Goal: Transaction & Acquisition: Purchase product/service

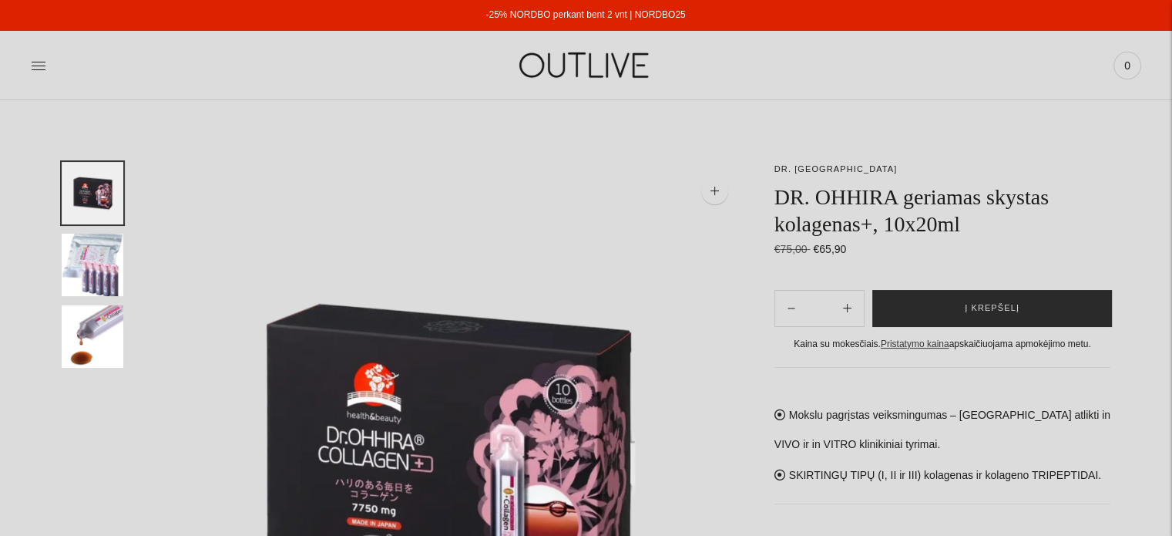
click at [1008, 301] on span "Į krepšelį" at bounding box center [992, 308] width 55 height 15
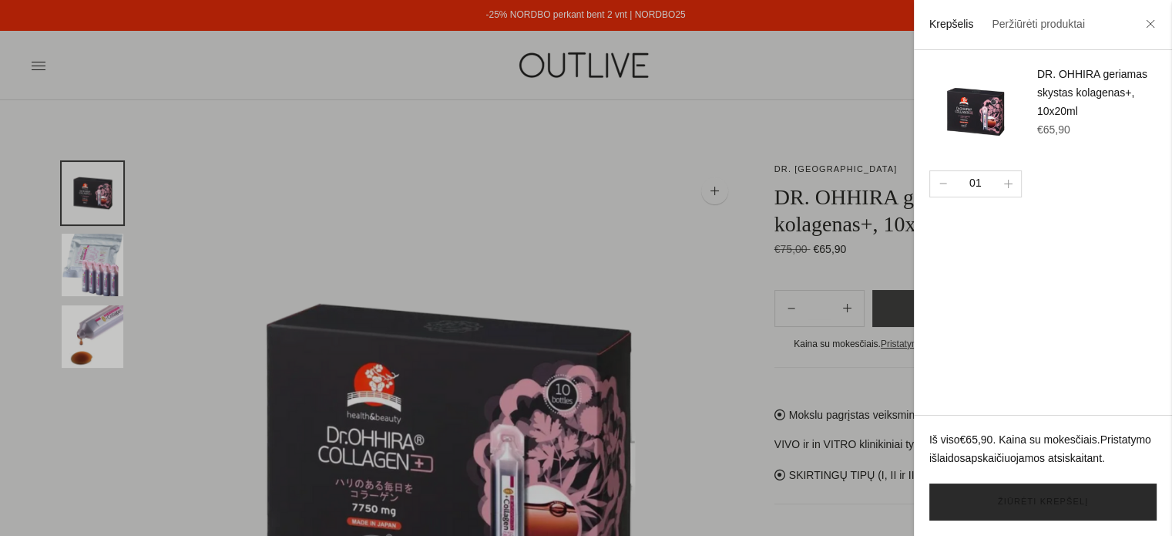
click at [1027, 501] on link "Žiūrėti krepšelį" at bounding box center [1043, 501] width 227 height 37
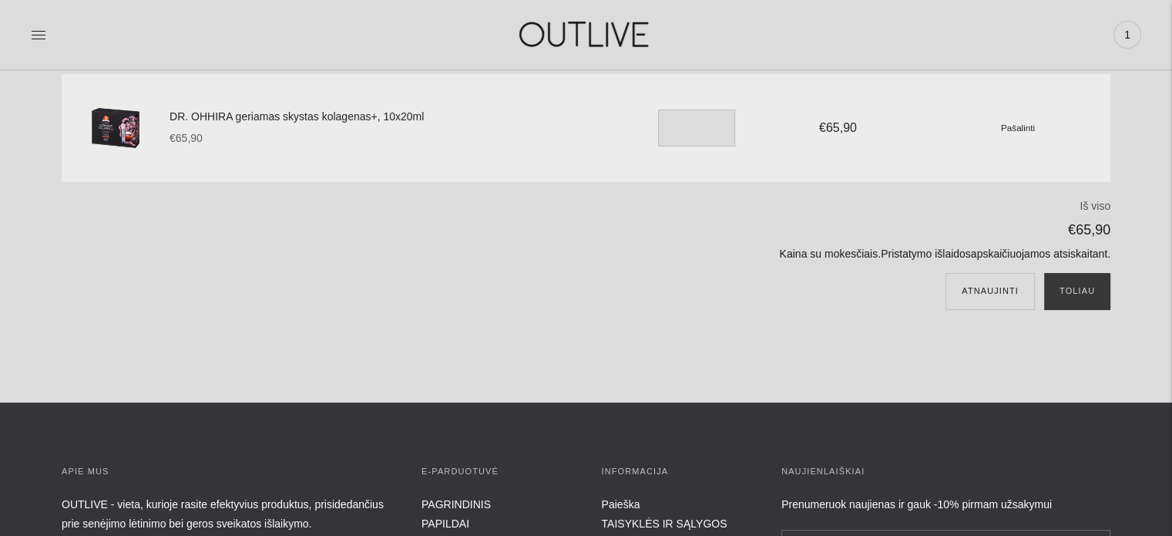
scroll to position [154, 0]
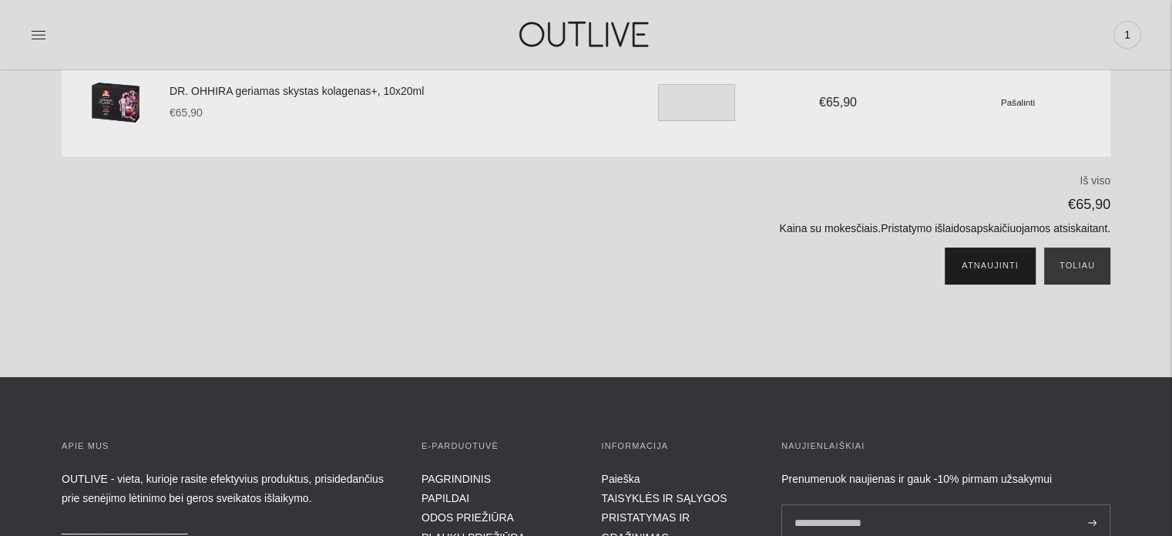
click at [1000, 263] on button "Atnaujinti" at bounding box center [990, 265] width 89 height 37
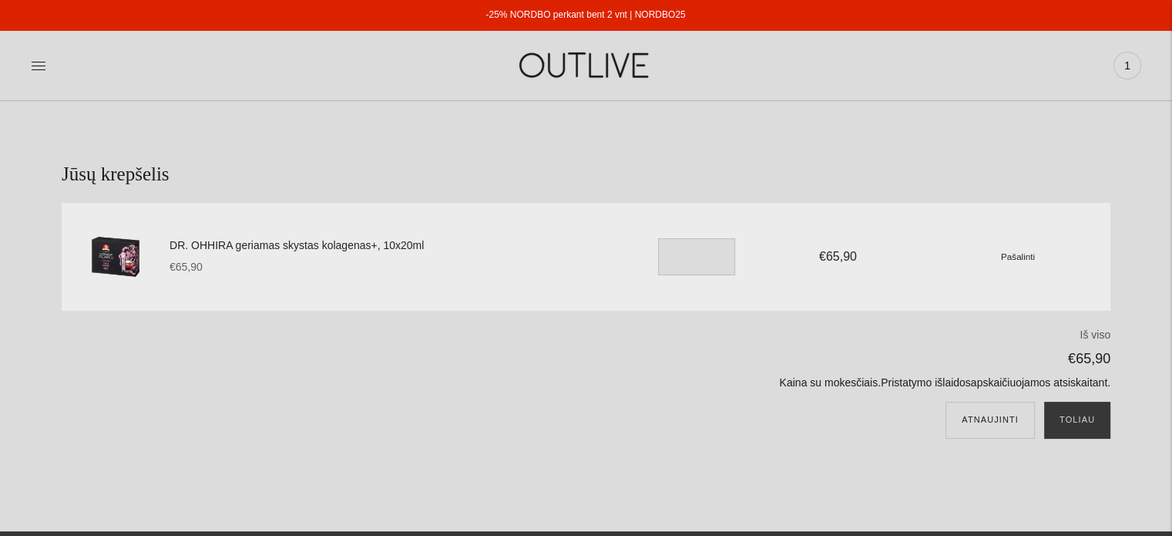
scroll to position [154, 0]
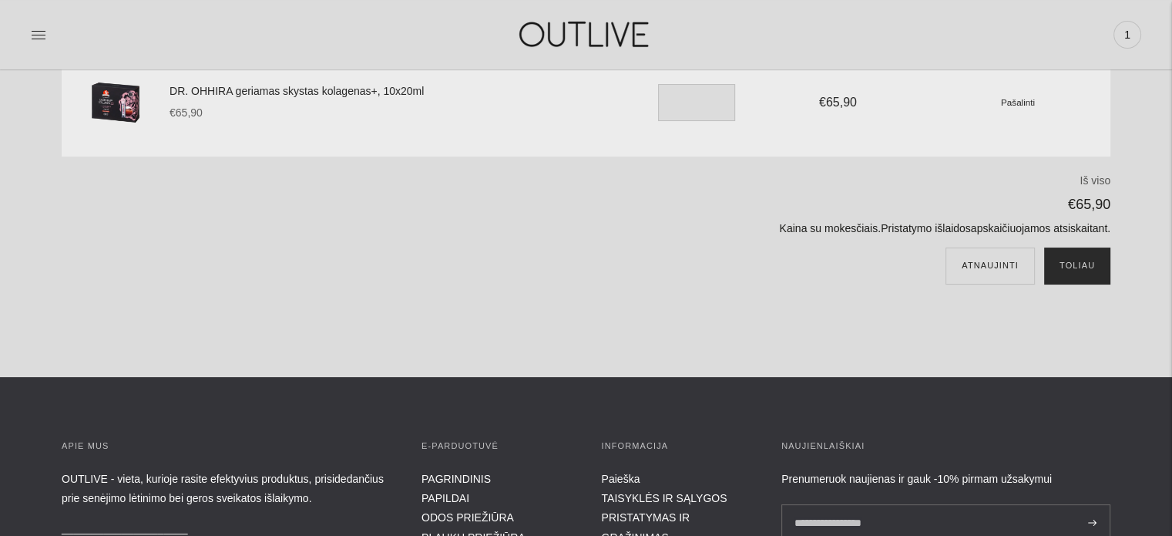
click at [1076, 259] on button "Toliau" at bounding box center [1077, 265] width 66 height 37
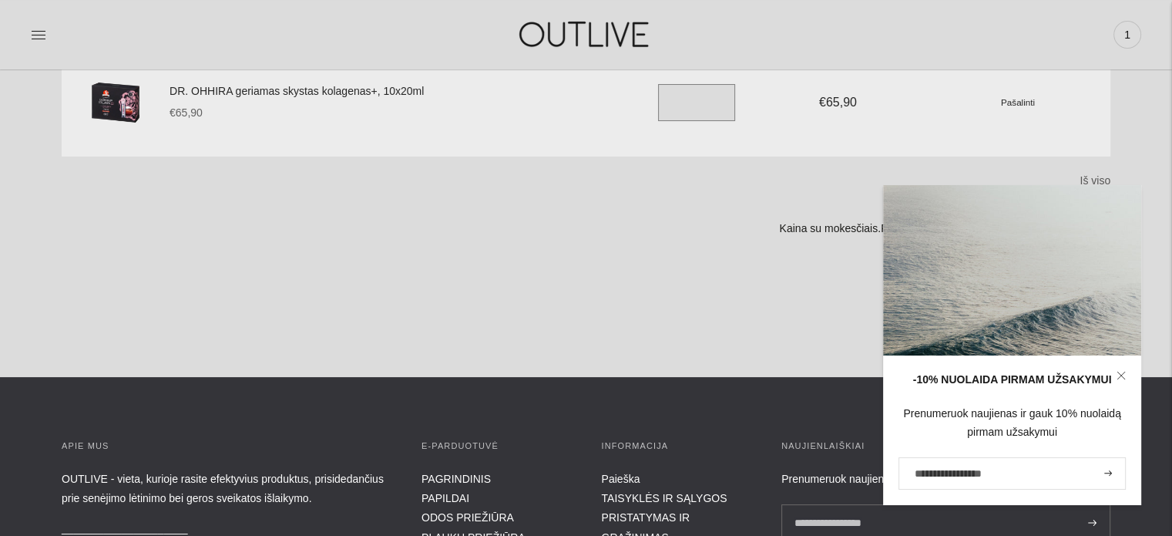
drag, startPoint x: 698, startPoint y: 107, endPoint x: 614, endPoint y: 107, distance: 84.0
click at [614, 107] on div "DR. OHHIRA geriamas skystas kolagenas+, 10x20ml €65,90 Unit price / per * €65,9…" at bounding box center [640, 102] width 941 height 71
type input "*"
click at [946, 247] on button "Atnaujinti" at bounding box center [990, 265] width 89 height 37
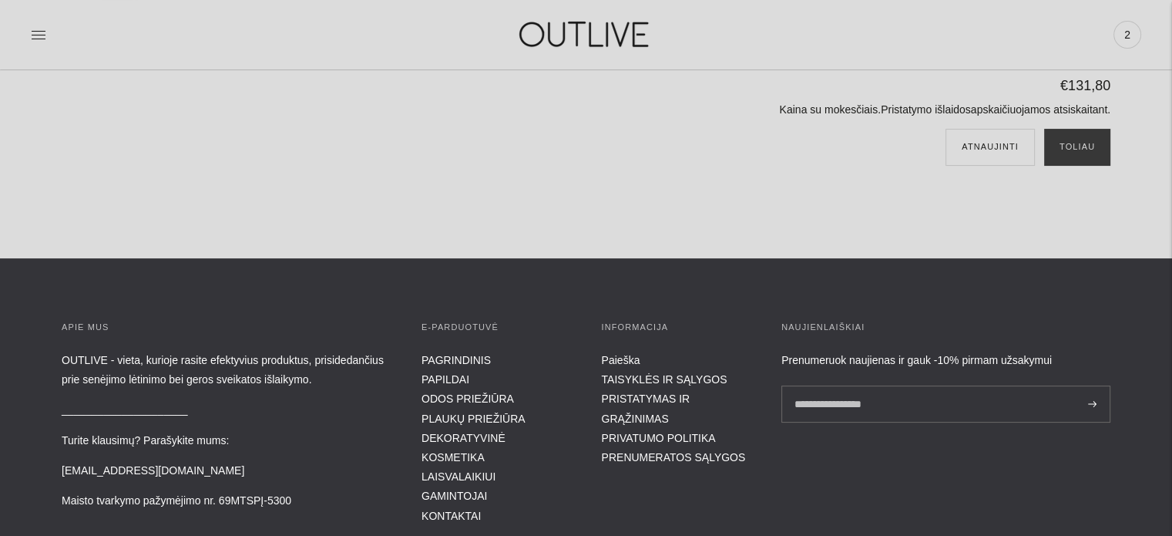
scroll to position [308, 0]
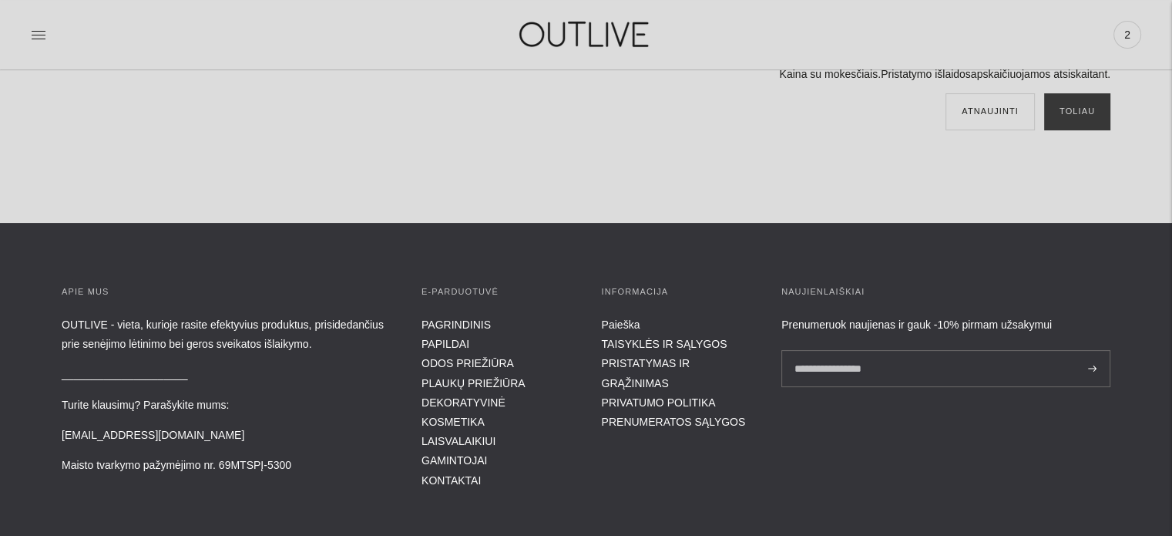
click at [346, 179] on section "Jūsų krepšelis DR. OHHIRA geriamas skystas kolagenas+, 10x20ml €65,90 Unit pric…" at bounding box center [586, 7] width 1172 height 431
click at [345, 179] on section "Jūsų krepšelis DR. OHHIRA geriamas skystas kolagenas+, 10x20ml €65,90 Unit pric…" at bounding box center [586, 7] width 1172 height 431
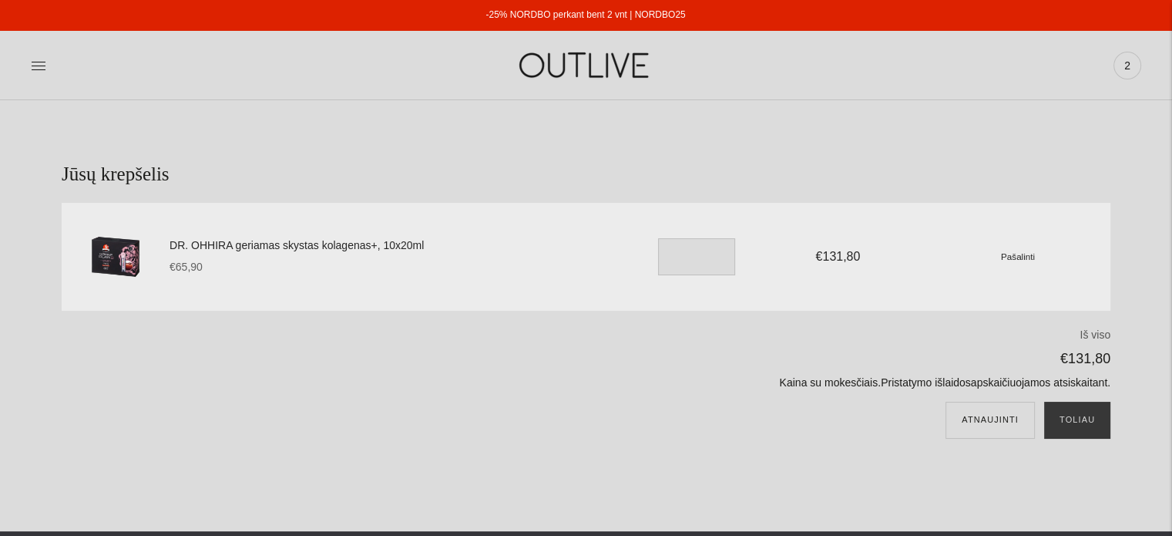
click at [794, 278] on div "DR. OHHIRA geriamas skystas kolagenas+, 10x20ml €65,90 Unit price / per * €131,…" at bounding box center [640, 256] width 941 height 71
click at [538, 12] on link "-25% NORDBO perkant bent 2 vnt | NORDBO25" at bounding box center [586, 14] width 200 height 11
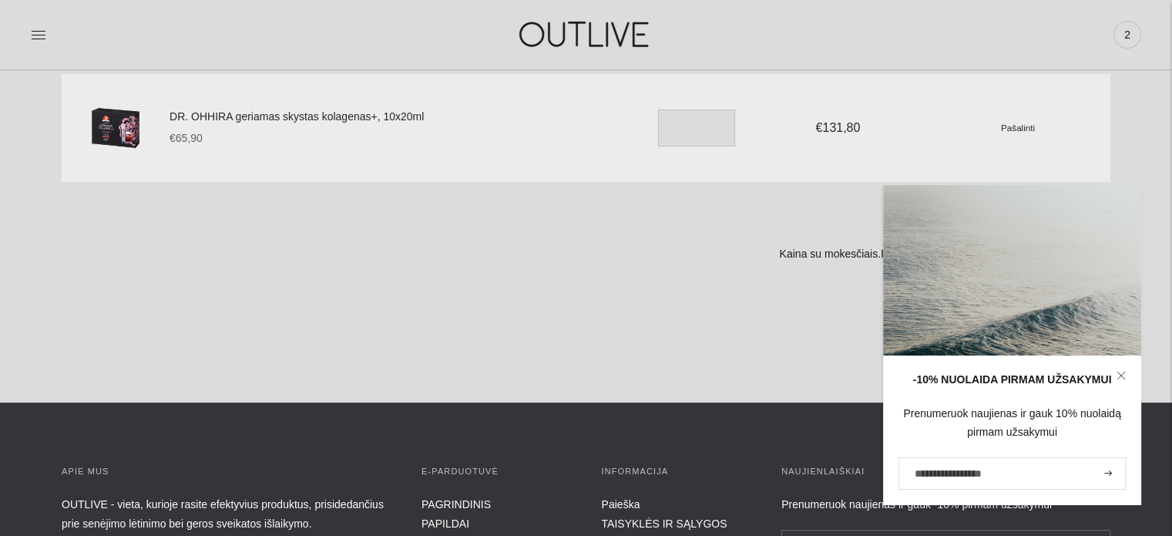
scroll to position [154, 0]
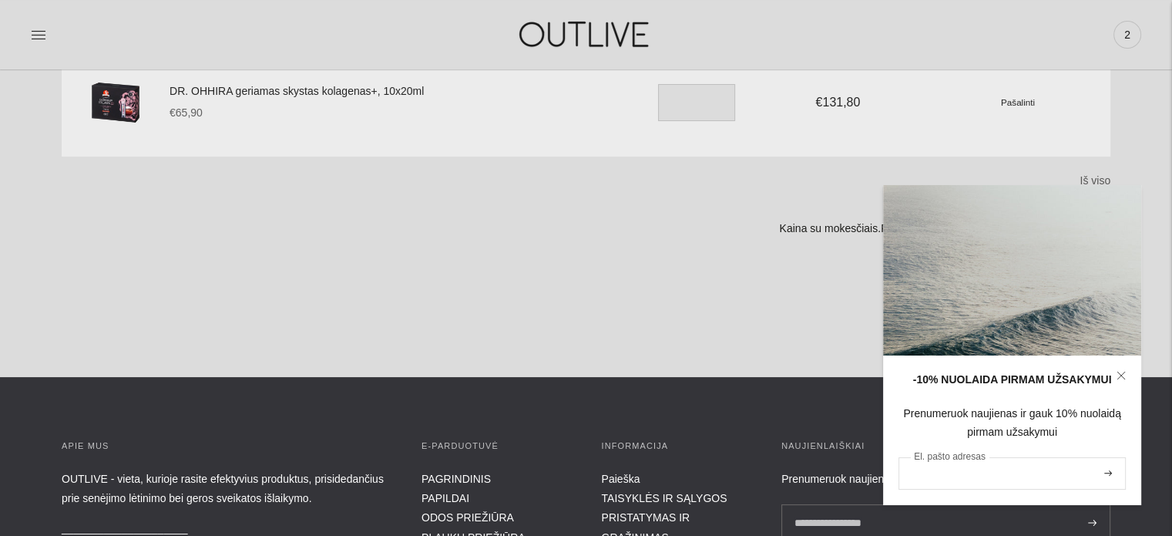
click at [927, 473] on input "El. pašto adresas" at bounding box center [1012, 473] width 227 height 32
type input "**********"
click at [1113, 472] on button "submit" at bounding box center [1108, 473] width 17 height 29
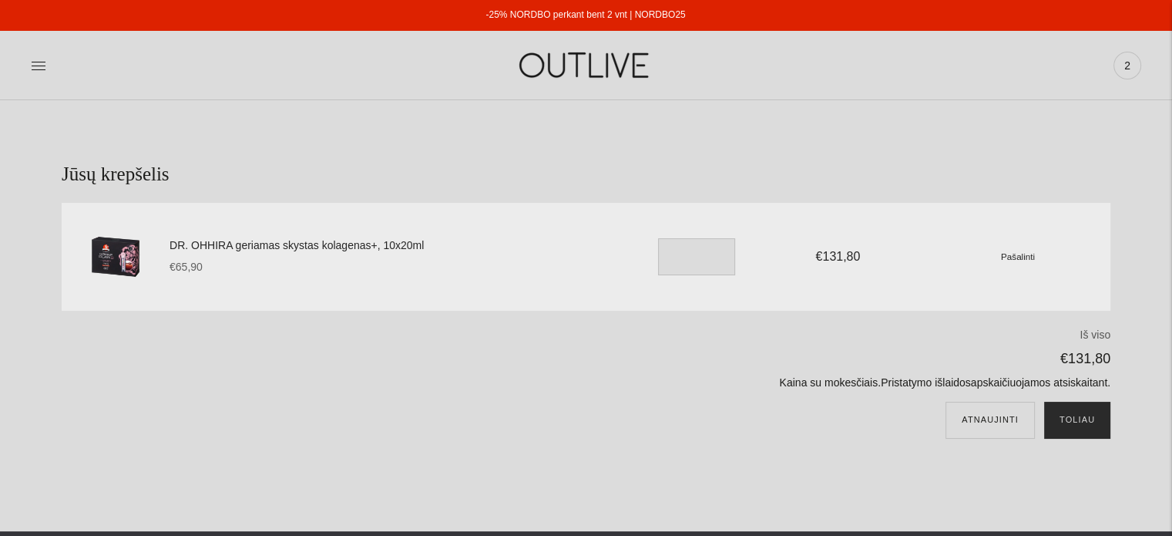
click at [1067, 422] on button "Toliau" at bounding box center [1077, 420] width 66 height 37
